Goal: Use online tool/utility: Utilize a website feature to perform a specific function

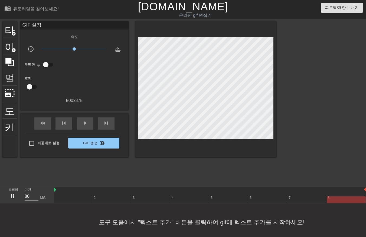
scroll to position [4, 4]
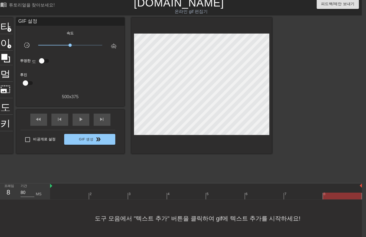
click at [61, 186] on div at bounding box center [206, 185] width 312 height 5
click at [58, 193] on div at bounding box center [206, 196] width 312 height 7
click at [101, 196] on div at bounding box center [206, 196] width 312 height 7
click at [141, 193] on div at bounding box center [206, 196] width 312 height 7
click at [181, 197] on div at bounding box center [206, 196] width 312 height 7
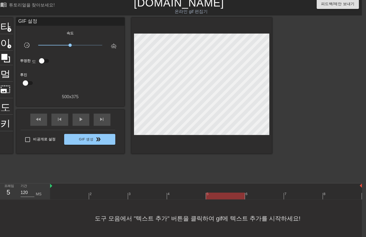
drag, startPoint x: 225, startPoint y: 192, endPoint x: 228, endPoint y: 193, distance: 3.4
click at [225, 192] on div "2 3 4 5 6 7 8" at bounding box center [206, 191] width 312 height 16
drag, startPoint x: 257, startPoint y: 193, endPoint x: 261, endPoint y: 195, distance: 4.8
click at [258, 194] on div at bounding box center [206, 196] width 312 height 7
click at [300, 195] on div at bounding box center [206, 196] width 312 height 7
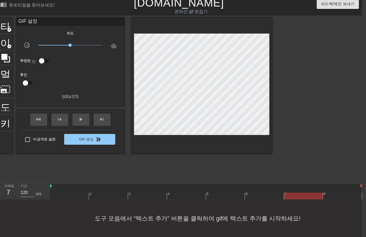
type input "80"
click at [336, 193] on div at bounding box center [206, 196] width 312 height 7
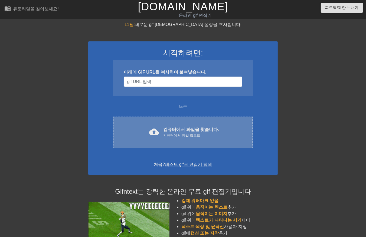
click at [193, 128] on font "컴퓨터에서 파일을 찾습니다." at bounding box center [190, 129] width 55 height 5
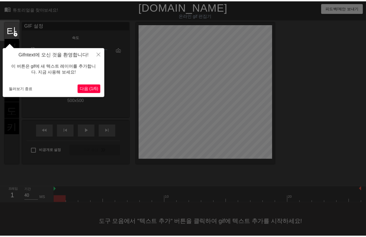
scroll to position [8, 0]
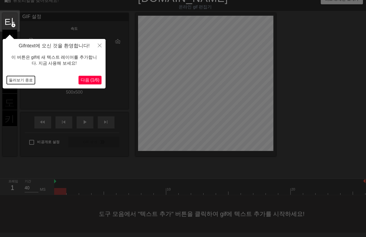
click at [17, 80] on button "둘러보기 종료" at bounding box center [21, 80] width 28 height 8
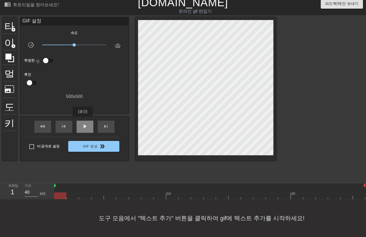
click at [83, 123] on span "play_arrow" at bounding box center [85, 126] width 6 height 6
click at [87, 126] on div "일시 중지" at bounding box center [85, 127] width 17 height 12
click at [61, 192] on div at bounding box center [209, 195] width 311 height 7
click at [74, 192] on div at bounding box center [209, 195] width 311 height 7
click at [86, 192] on div at bounding box center [209, 195] width 311 height 7
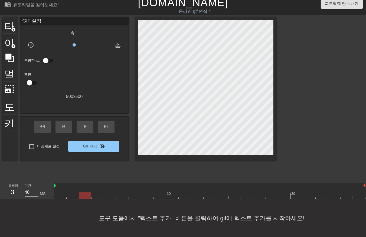
click at [98, 192] on div at bounding box center [209, 195] width 311 height 7
drag, startPoint x: 110, startPoint y: 191, endPoint x: 114, endPoint y: 193, distance: 4.6
click at [112, 193] on div at bounding box center [209, 195] width 311 height 7
drag, startPoint x: 122, startPoint y: 190, endPoint x: 127, endPoint y: 190, distance: 4.3
click at [123, 192] on div at bounding box center [209, 195] width 311 height 7
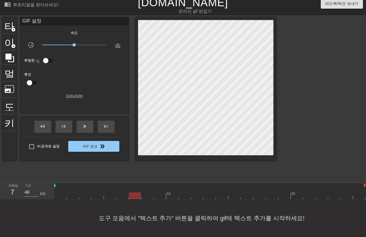
click at [136, 192] on div at bounding box center [209, 195] width 311 height 7
click at [147, 192] on div at bounding box center [209, 195] width 311 height 7
drag, startPoint x: 159, startPoint y: 188, endPoint x: 162, endPoint y: 190, distance: 3.4
click at [161, 192] on div at bounding box center [209, 195] width 311 height 7
click at [174, 192] on div at bounding box center [209, 195] width 311 height 7
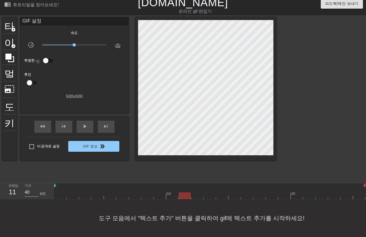
click at [188, 192] on div at bounding box center [209, 195] width 311 height 7
click at [198, 192] on div at bounding box center [209, 195] width 311 height 7
click at [209, 192] on div at bounding box center [209, 195] width 311 height 7
drag, startPoint x: 220, startPoint y: 190, endPoint x: 227, endPoint y: 189, distance: 7.0
click at [222, 192] on div at bounding box center [209, 195] width 311 height 7
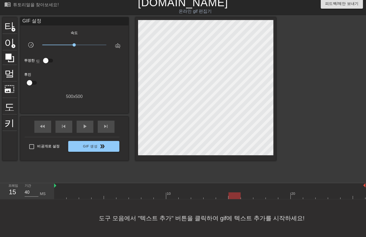
click at [233, 192] on div at bounding box center [209, 195] width 311 height 7
drag, startPoint x: 243, startPoint y: 190, endPoint x: 252, endPoint y: 186, distance: 9.3
click at [245, 192] on div at bounding box center [209, 195] width 311 height 7
drag, startPoint x: 259, startPoint y: 189, endPoint x: 264, endPoint y: 188, distance: 4.8
click at [260, 192] on div at bounding box center [209, 195] width 311 height 7
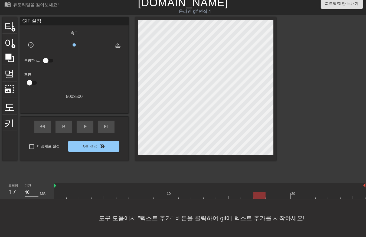
drag, startPoint x: 269, startPoint y: 187, endPoint x: 273, endPoint y: 188, distance: 4.1
click at [271, 188] on div "10 20" at bounding box center [209, 191] width 311 height 16
drag, startPoint x: 281, startPoint y: 188, endPoint x: 284, endPoint y: 190, distance: 4.0
click at [284, 192] on div at bounding box center [209, 195] width 311 height 7
drag, startPoint x: 296, startPoint y: 190, endPoint x: 300, endPoint y: 188, distance: 4.6
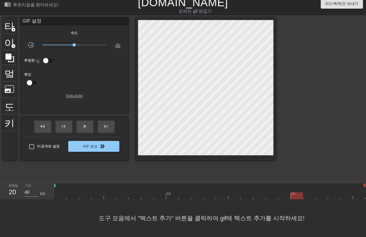
click at [298, 192] on div at bounding box center [209, 195] width 311 height 7
drag, startPoint x: 309, startPoint y: 188, endPoint x: 313, endPoint y: 188, distance: 4.9
click at [309, 192] on div at bounding box center [209, 195] width 311 height 7
drag, startPoint x: 319, startPoint y: 185, endPoint x: 326, endPoint y: 187, distance: 7.5
click at [321, 189] on div at bounding box center [322, 192] width 12 height 7
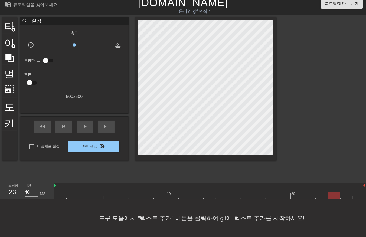
click at [333, 189] on div at bounding box center [334, 192] width 12 height 7
drag, startPoint x: 346, startPoint y: 185, endPoint x: 349, endPoint y: 187, distance: 3.0
click at [347, 189] on div at bounding box center [346, 192] width 12 height 7
drag, startPoint x: 358, startPoint y: 186, endPoint x: 356, endPoint y: 189, distance: 4.1
click at [358, 189] on div at bounding box center [359, 192] width 12 height 7
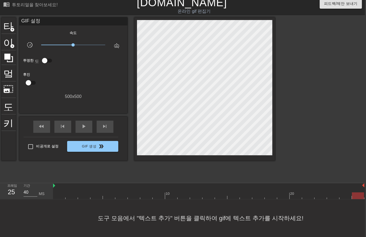
scroll to position [8, 4]
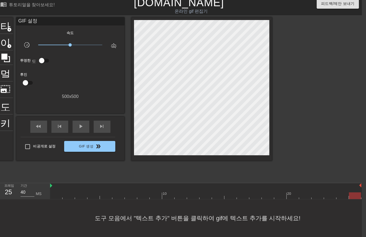
drag, startPoint x: 328, startPoint y: 75, endPoint x: 324, endPoint y: 80, distance: 6.3
click at [328, 76] on div at bounding box center [318, 98] width 81 height 162
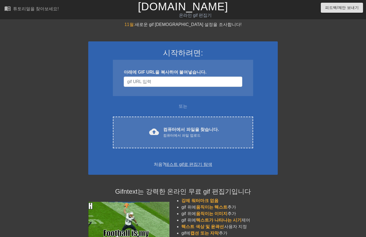
scroll to position [9, 4]
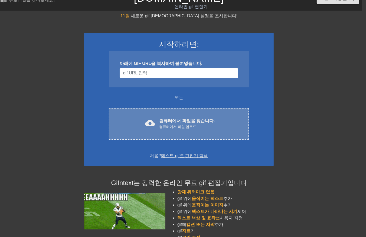
click at [185, 120] on font "컴퓨터에서 파일을 찾습니다." at bounding box center [186, 121] width 55 height 5
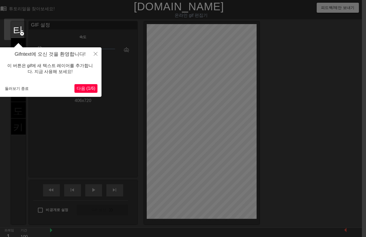
scroll to position [13, 4]
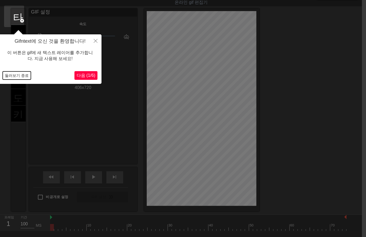
click at [17, 74] on button "둘러보기 종료" at bounding box center [17, 75] width 28 height 8
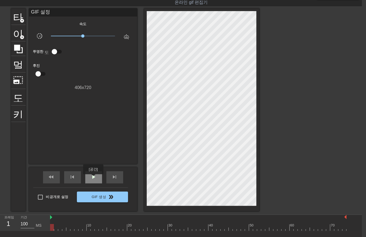
click at [93, 178] on span "play_arrow" at bounding box center [93, 177] width 6 height 6
drag, startPoint x: 96, startPoint y: 174, endPoint x: 95, endPoint y: 176, distance: 2.8
click at [96, 176] on span "일시 중지" at bounding box center [93, 177] width 6 height 6
click at [50, 228] on div at bounding box center [198, 227] width 296 height 7
click at [82, 228] on div at bounding box center [198, 227] width 296 height 7
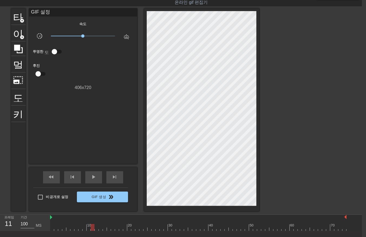
click at [93, 226] on div at bounding box center [198, 227] width 296 height 7
drag, startPoint x: 106, startPoint y: 223, endPoint x: 112, endPoint y: 223, distance: 6.2
click at [106, 224] on div "10 20 30 40 50 60 70" at bounding box center [198, 223] width 296 height 16
drag, startPoint x: 116, startPoint y: 223, endPoint x: 124, endPoint y: 222, distance: 8.9
click at [117, 223] on div at bounding box center [117, 223] width 4 height 7
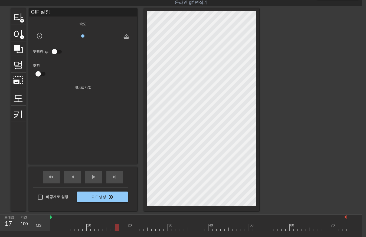
drag, startPoint x: 127, startPoint y: 222, endPoint x: 130, endPoint y: 222, distance: 3.0
click at [130, 222] on div "20" at bounding box center [129, 223] width 4 height 7
click at [140, 223] on div "10 20 30 40 50 60 70" at bounding box center [198, 224] width 296 height 9
click at [150, 221] on div at bounding box center [149, 223] width 4 height 7
click at [157, 220] on div at bounding box center [158, 223] width 4 height 7
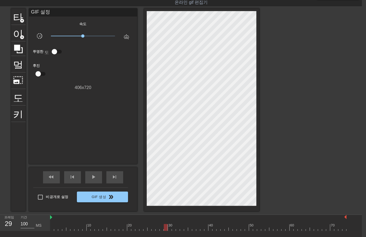
click at [164, 220] on div at bounding box center [166, 223] width 4 height 7
click at [169, 220] on div "30" at bounding box center [170, 223] width 4 height 7
click at [177, 218] on div at bounding box center [198, 217] width 296 height 5
click at [184, 217] on div at bounding box center [198, 217] width 296 height 5
click at [178, 223] on div at bounding box center [178, 223] width 4 height 7
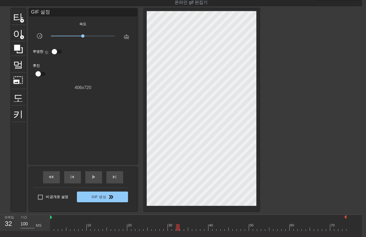
click at [185, 223] on div at bounding box center [185, 225] width 1 height 5
click at [190, 223] on div at bounding box center [190, 223] width 4 height 7
drag, startPoint x: 196, startPoint y: 223, endPoint x: 199, endPoint y: 223, distance: 3.2
click at [198, 223] on div at bounding box center [198, 223] width 4 height 7
drag, startPoint x: 204, startPoint y: 224, endPoint x: 210, endPoint y: 222, distance: 5.8
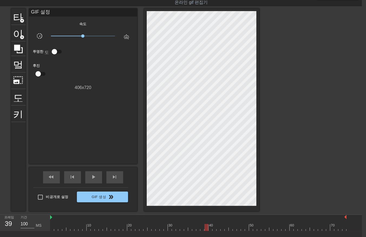
click at [204, 224] on div at bounding box center [198, 227] width 296 height 7
click at [210, 223] on font "40" at bounding box center [211, 225] width 4 height 4
click at [218, 221] on div at bounding box center [218, 223] width 4 height 7
click at [221, 221] on div at bounding box center [223, 223] width 4 height 7
click at [185, 232] on div "menu_book 튜토리얼을 찾아보세요! [DOMAIN_NAME] 온라인 gif 편집기 피드백/제안 보내기 타이틀 add_circle 이미지 …" at bounding box center [179, 128] width 366 height 282
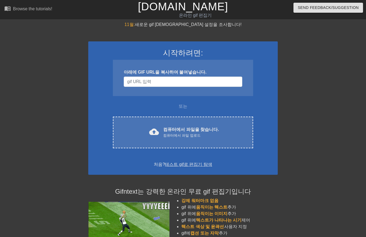
scroll to position [13, 4]
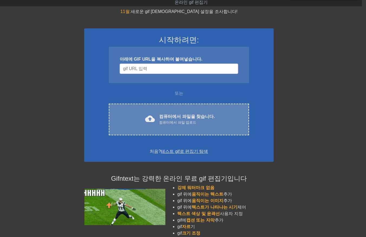
click at [170, 110] on div "cloud_upload 컴퓨터에서 파일을 찾습니다. 컴퓨터에서 파일 업로드 Choose files" at bounding box center [179, 120] width 140 height 32
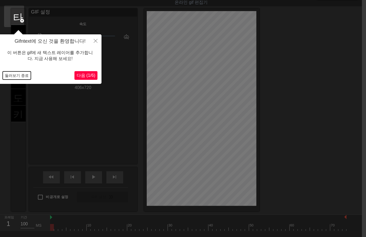
click at [18, 75] on button "둘러보기 종료" at bounding box center [17, 75] width 28 height 8
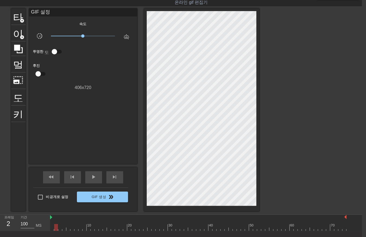
drag, startPoint x: 54, startPoint y: 228, endPoint x: 60, endPoint y: 229, distance: 5.7
click at [55, 228] on div at bounding box center [198, 227] width 296 height 7
drag, startPoint x: 61, startPoint y: 227, endPoint x: 64, endPoint y: 229, distance: 3.9
click at [61, 228] on div at bounding box center [198, 227] width 296 height 7
drag, startPoint x: 64, startPoint y: 228, endPoint x: 69, endPoint y: 230, distance: 5.7
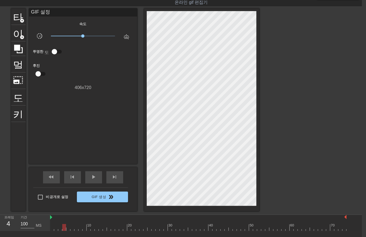
click at [64, 229] on div at bounding box center [198, 227] width 296 height 7
drag, startPoint x: 67, startPoint y: 229, endPoint x: 70, endPoint y: 231, distance: 3.2
click at [68, 230] on div at bounding box center [198, 227] width 296 height 7
click at [71, 229] on div at bounding box center [198, 227] width 296 height 7
click at [76, 229] on div at bounding box center [198, 227] width 296 height 7
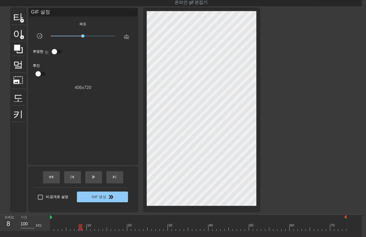
click at [80, 229] on div at bounding box center [198, 227] width 296 height 7
click at [83, 229] on div at bounding box center [198, 227] width 296 height 7
drag, startPoint x: 88, startPoint y: 229, endPoint x: 93, endPoint y: 232, distance: 5.9
click at [89, 230] on div at bounding box center [198, 227] width 296 height 7
click at [92, 229] on div at bounding box center [198, 227] width 296 height 7
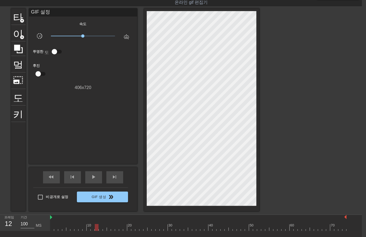
drag, startPoint x: 96, startPoint y: 228, endPoint x: 99, endPoint y: 231, distance: 4.4
click at [96, 229] on div at bounding box center [198, 227] width 296 height 7
click at [100, 228] on div at bounding box center [198, 227] width 296 height 7
click at [104, 229] on div at bounding box center [198, 227] width 296 height 7
click at [109, 229] on div at bounding box center [198, 227] width 296 height 7
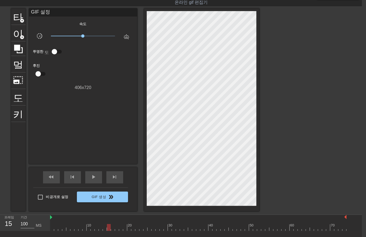
drag, startPoint x: 112, startPoint y: 227, endPoint x: 114, endPoint y: 229, distance: 2.8
click at [112, 228] on div at bounding box center [198, 227] width 296 height 7
click at [116, 228] on div at bounding box center [198, 227] width 296 height 7
drag, startPoint x: 120, startPoint y: 228, endPoint x: 124, endPoint y: 231, distance: 5.3
click at [120, 229] on div at bounding box center [198, 227] width 296 height 7
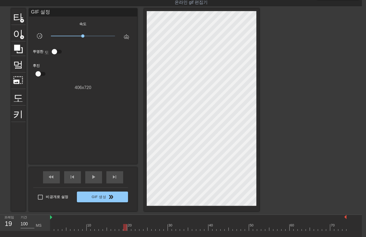
drag, startPoint x: 124, startPoint y: 228, endPoint x: 126, endPoint y: 230, distance: 3.3
click at [124, 228] on div at bounding box center [198, 227] width 296 height 7
click at [128, 230] on div at bounding box center [198, 227] width 296 height 7
click at [133, 229] on div at bounding box center [198, 227] width 296 height 7
click at [136, 229] on div at bounding box center [198, 227] width 296 height 7
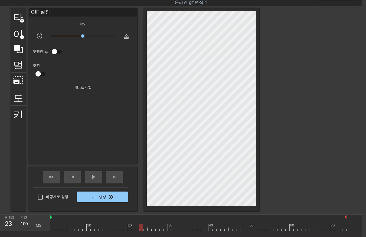
click at [141, 228] on div at bounding box center [198, 227] width 296 height 7
click at [145, 228] on div at bounding box center [198, 227] width 296 height 7
click at [149, 230] on div at bounding box center [198, 227] width 296 height 7
click at [153, 229] on div at bounding box center [198, 227] width 296 height 7
click at [157, 229] on div at bounding box center [198, 227] width 296 height 7
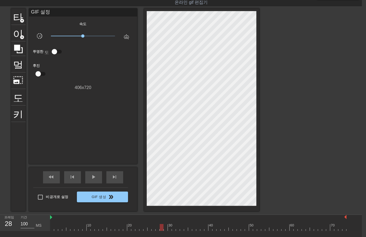
drag, startPoint x: 161, startPoint y: 228, endPoint x: 164, endPoint y: 228, distance: 3.5
click at [161, 229] on div at bounding box center [198, 227] width 296 height 7
drag, startPoint x: 165, startPoint y: 227, endPoint x: 165, endPoint y: 229, distance: 3.0
click at [165, 229] on div at bounding box center [198, 227] width 296 height 7
drag, startPoint x: 169, startPoint y: 227, endPoint x: 172, endPoint y: 231, distance: 4.9
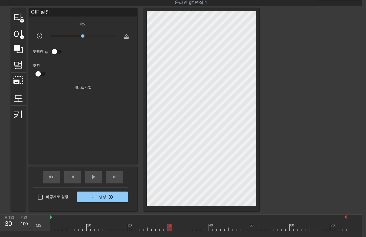
click at [169, 229] on div at bounding box center [198, 227] width 296 height 7
drag, startPoint x: 172, startPoint y: 229, endPoint x: 175, endPoint y: 231, distance: 3.7
click at [172, 229] on div at bounding box center [198, 227] width 296 height 7
drag, startPoint x: 177, startPoint y: 230, endPoint x: 181, endPoint y: 231, distance: 3.5
click at [177, 230] on div at bounding box center [198, 227] width 296 height 7
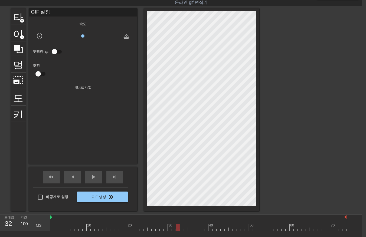
drag, startPoint x: 181, startPoint y: 228, endPoint x: 183, endPoint y: 231, distance: 3.8
click at [182, 231] on div "10 20 30 40 50 60 70" at bounding box center [198, 223] width 296 height 16
click at [185, 229] on div at bounding box center [198, 227] width 296 height 7
click at [189, 229] on div at bounding box center [198, 227] width 296 height 7
click at [193, 229] on div at bounding box center [198, 227] width 296 height 7
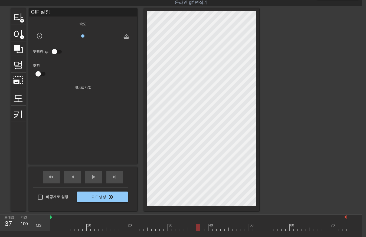
click at [196, 229] on div at bounding box center [198, 227] width 296 height 7
click at [201, 229] on div at bounding box center [198, 227] width 296 height 7
click at [204, 229] on div at bounding box center [198, 227] width 296 height 7
click at [210, 229] on div at bounding box center [198, 227] width 296 height 7
drag, startPoint x: 213, startPoint y: 228, endPoint x: 216, endPoint y: 229, distance: 3.7
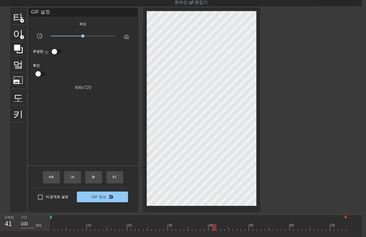
click at [213, 229] on div at bounding box center [198, 227] width 296 height 7
drag, startPoint x: 218, startPoint y: 228, endPoint x: 221, endPoint y: 231, distance: 4.2
click at [218, 231] on div "10 20 30 40 50 60 70" at bounding box center [198, 223] width 296 height 16
click at [221, 229] on div at bounding box center [198, 227] width 296 height 7
drag, startPoint x: 226, startPoint y: 227, endPoint x: 226, endPoint y: 230, distance: 3.0
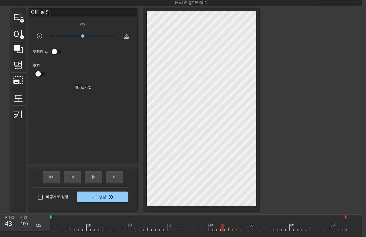
click at [226, 230] on div at bounding box center [198, 227] width 296 height 7
click at [229, 229] on div at bounding box center [198, 227] width 296 height 7
click at [234, 229] on div at bounding box center [198, 227] width 296 height 7
click at [237, 229] on div at bounding box center [198, 227] width 296 height 7
drag, startPoint x: 242, startPoint y: 229, endPoint x: 245, endPoint y: 231, distance: 3.5
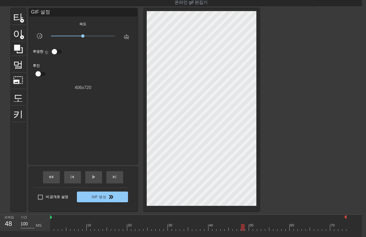
click at [242, 229] on div at bounding box center [198, 227] width 296 height 7
drag, startPoint x: 245, startPoint y: 228, endPoint x: 248, endPoint y: 229, distance: 2.8
click at [245, 229] on div at bounding box center [198, 227] width 296 height 7
drag, startPoint x: 248, startPoint y: 231, endPoint x: 251, endPoint y: 232, distance: 3.2
click at [248, 231] on div "menu_book 튜토리얼을 찾아보세요! Gifntext.com 온라인 gif 편집기 피드백/제안 보내기 타이틀 add_circle 이미지 a…" at bounding box center [179, 128] width 366 height 282
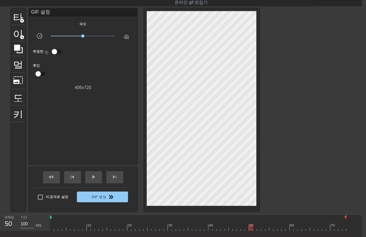
drag, startPoint x: 252, startPoint y: 228, endPoint x: 254, endPoint y: 229, distance: 2.9
click at [252, 230] on div at bounding box center [198, 227] width 296 height 7
drag, startPoint x: 255, startPoint y: 228, endPoint x: 261, endPoint y: 228, distance: 6.2
click at [256, 229] on div at bounding box center [198, 227] width 296 height 7
click at [258, 227] on div at bounding box center [198, 227] width 296 height 7
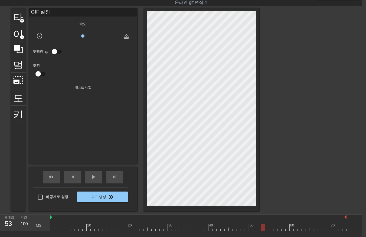
drag, startPoint x: 262, startPoint y: 228, endPoint x: 266, endPoint y: 228, distance: 4.3
click at [263, 228] on div at bounding box center [198, 227] width 296 height 7
click at [267, 229] on div at bounding box center [198, 227] width 296 height 7
click at [271, 229] on div at bounding box center [198, 227] width 296 height 7
click at [274, 229] on div at bounding box center [198, 227] width 296 height 7
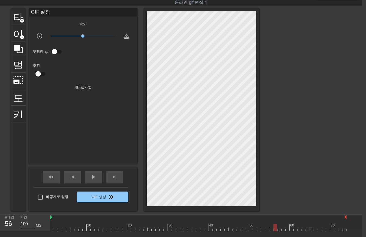
click at [279, 231] on div "menu_book 튜토리얼을 찾아보세요! Gifntext.com 온라인 gif 편집기 피드백/제안 보내기 타이틀 add_circle 이미지 a…" at bounding box center [179, 128] width 366 height 282
drag, startPoint x: 283, startPoint y: 228, endPoint x: 285, endPoint y: 231, distance: 3.4
click at [284, 231] on div "10 20 30 40 50 60 70" at bounding box center [198, 223] width 296 height 16
click at [286, 229] on div at bounding box center [198, 227] width 296 height 7
drag, startPoint x: 290, startPoint y: 228, endPoint x: 293, endPoint y: 231, distance: 4.2
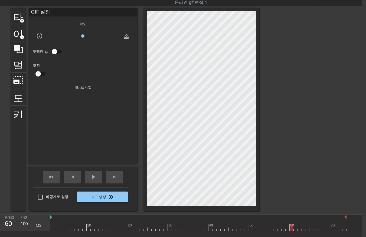
click at [290, 229] on div at bounding box center [198, 227] width 296 height 7
click at [294, 231] on div "10 20 30 40 50 60 70" at bounding box center [198, 223] width 296 height 16
click at [298, 231] on div "10 20 30 40 50 60 70" at bounding box center [198, 223] width 296 height 16
click at [303, 229] on div at bounding box center [198, 227] width 296 height 7
click at [307, 229] on div at bounding box center [198, 227] width 296 height 7
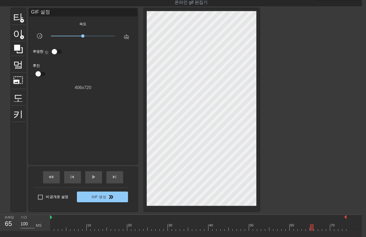
click at [311, 228] on div at bounding box center [198, 227] width 296 height 7
drag, startPoint x: 315, startPoint y: 227, endPoint x: 316, endPoint y: 231, distance: 3.3
click at [315, 228] on div at bounding box center [198, 227] width 296 height 7
click at [320, 227] on div at bounding box center [198, 227] width 296 height 7
click at [323, 227] on div at bounding box center [198, 227] width 296 height 7
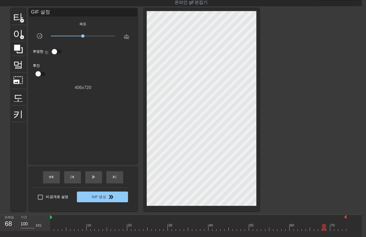
drag, startPoint x: 326, startPoint y: 227, endPoint x: 328, endPoint y: 231, distance: 3.9
click at [326, 228] on div at bounding box center [198, 227] width 296 height 7
click at [331, 230] on div at bounding box center [198, 227] width 296 height 7
click at [334, 229] on div at bounding box center [198, 227] width 296 height 7
drag, startPoint x: 339, startPoint y: 228, endPoint x: 342, endPoint y: 231, distance: 3.8
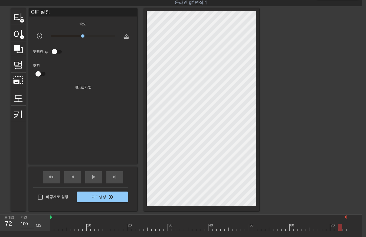
click at [339, 228] on div at bounding box center [198, 227] width 296 height 7
click at [342, 229] on div at bounding box center [198, 227] width 296 height 7
click at [346, 229] on div "10 20 30 40 50 60 70" at bounding box center [206, 223] width 312 height 16
click at [347, 229] on div "10 20 30 40 50 60 70" at bounding box center [206, 223] width 312 height 16
